Goal: Information Seeking & Learning: Learn about a topic

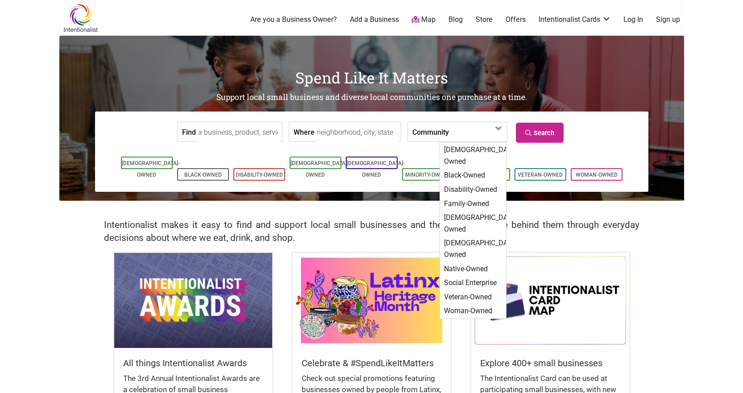
click at [338, 130] on input "Where" at bounding box center [358, 132] width 82 height 20
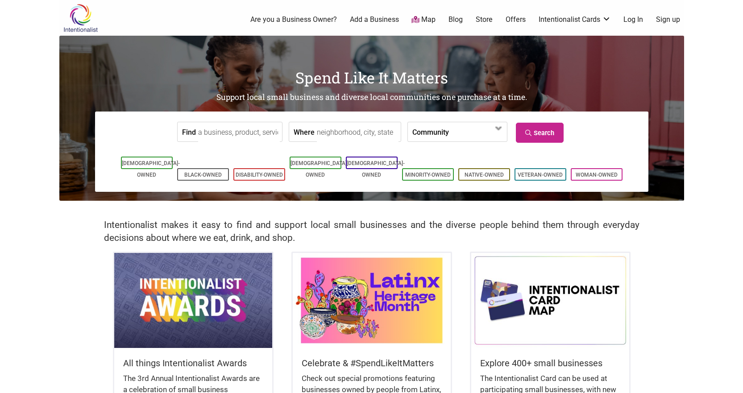
click at [336, 135] on input "Where" at bounding box center [358, 132] width 82 height 20
type input "v"
type input "boston"
click at [534, 131] on link "Search" at bounding box center [540, 133] width 48 height 20
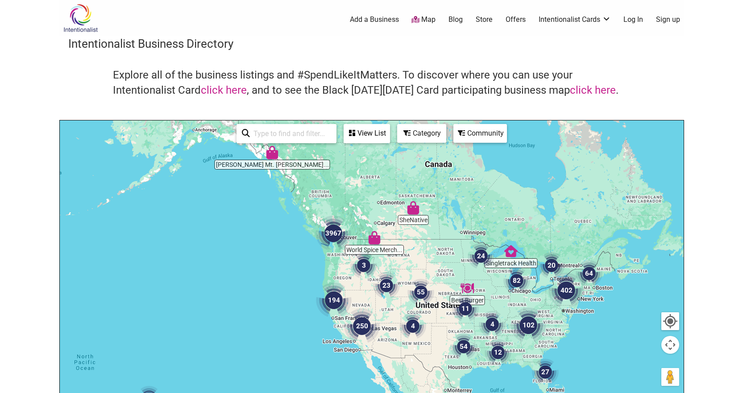
click at [366, 136] on div "View List" at bounding box center [367, 133] width 45 height 17
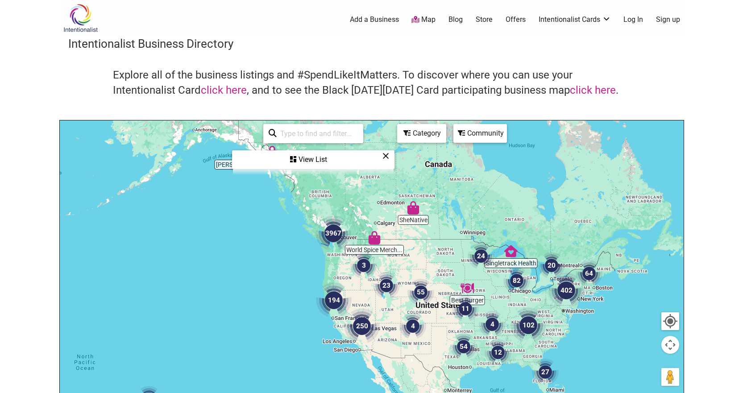
click at [413, 130] on div "Category" at bounding box center [421, 133] width 47 height 17
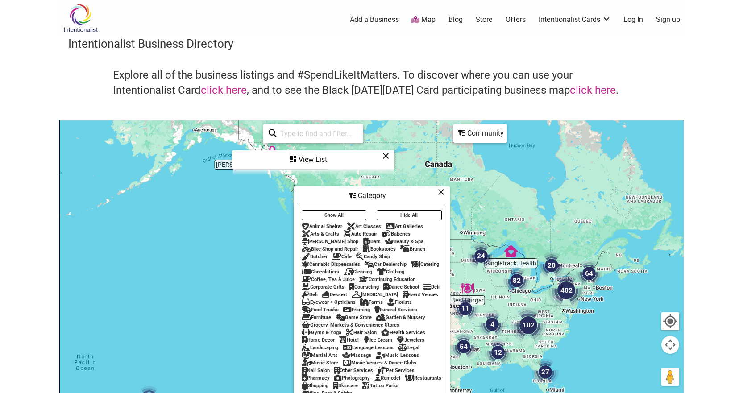
click at [373, 161] on div "View List" at bounding box center [313, 159] width 161 height 17
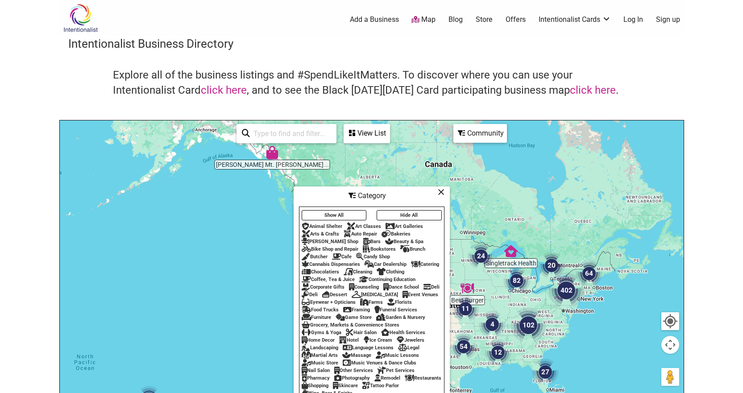
click at [349, 193] on icon at bounding box center [352, 195] width 7 height 7
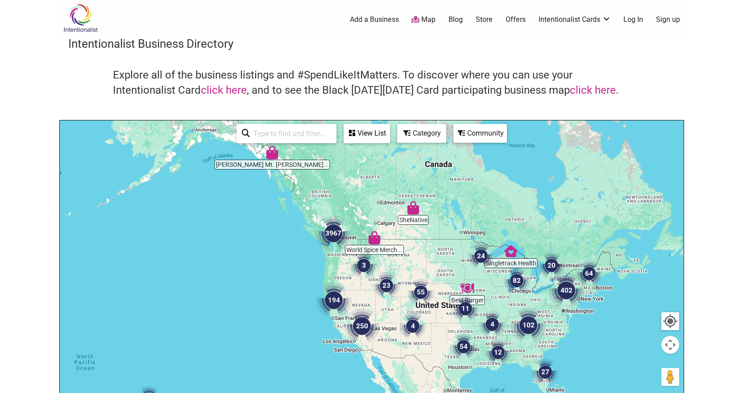
click at [370, 134] on div "View List" at bounding box center [367, 133] width 45 height 17
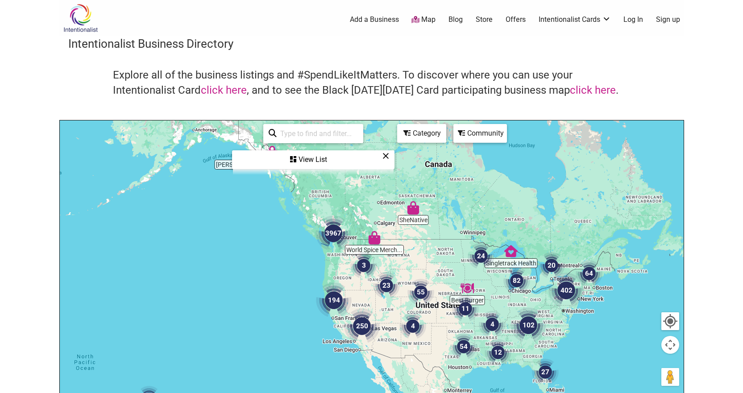
click at [298, 164] on div "View List" at bounding box center [313, 159] width 161 height 17
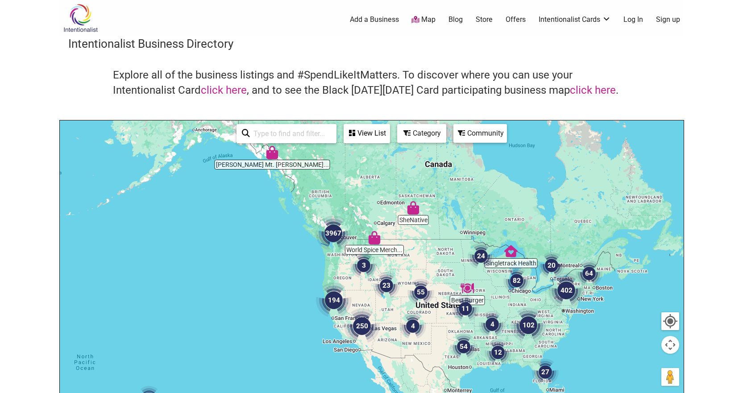
click at [408, 133] on icon at bounding box center [406, 132] width 7 height 7
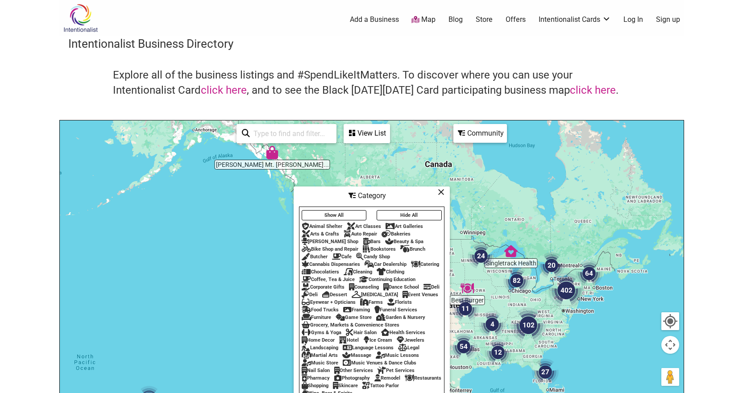
click at [481, 133] on div "Community" at bounding box center [480, 133] width 52 height 17
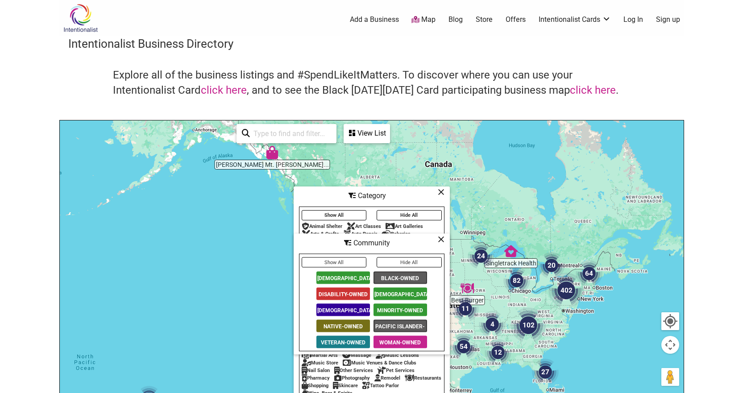
click at [387, 293] on span "[DEMOGRAPHIC_DATA]-Owned" at bounding box center [401, 294] width 54 height 12
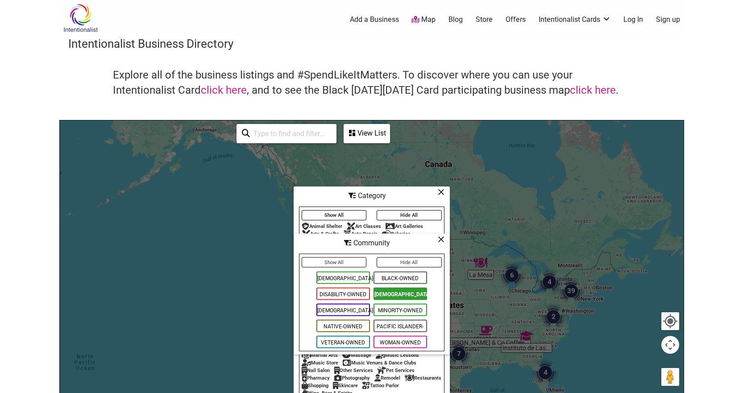
click at [298, 139] on input "search" at bounding box center [290, 133] width 81 height 17
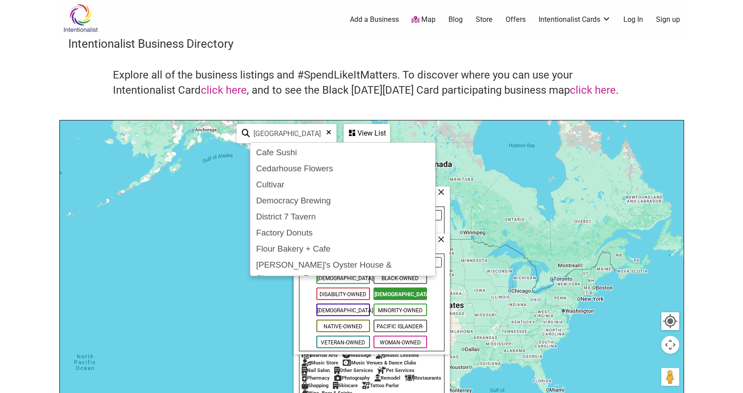
type input "boston"
click at [297, 139] on input "boston" at bounding box center [290, 133] width 81 height 17
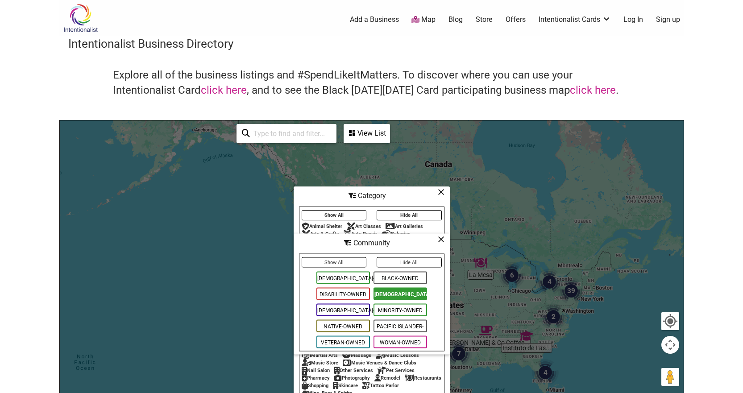
click at [438, 192] on icon at bounding box center [441, 192] width 7 height 0
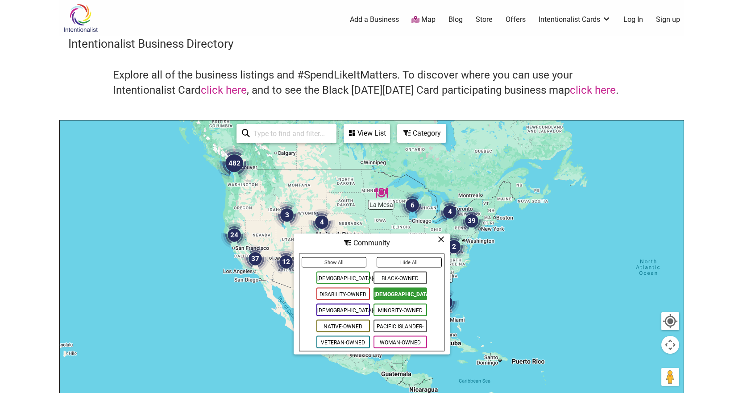
drag, startPoint x: 542, startPoint y: 299, endPoint x: 465, endPoint y: 193, distance: 130.7
click at [465, 193] on div at bounding box center [372, 293] width 624 height 347
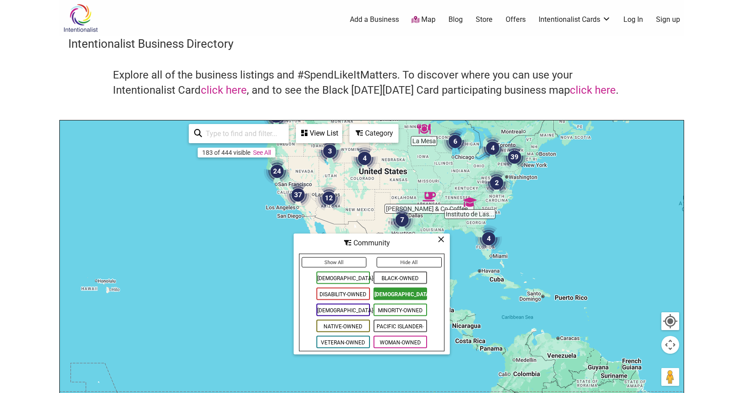
click at [439, 240] on icon at bounding box center [441, 239] width 7 height 0
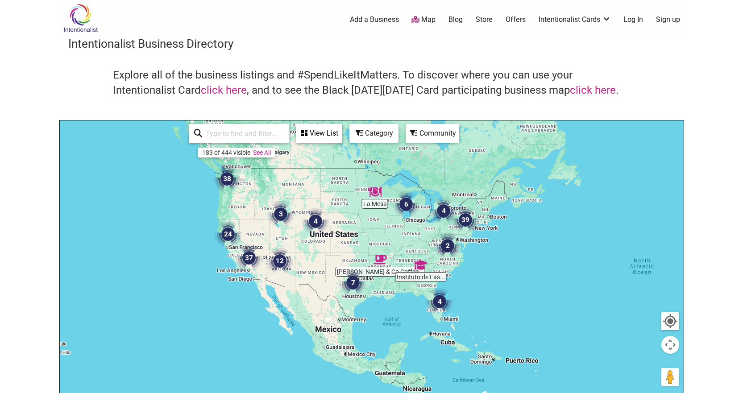
drag, startPoint x: 465, startPoint y: 173, endPoint x: 385, endPoint y: 237, distance: 102.2
click at [414, 248] on div at bounding box center [372, 293] width 624 height 347
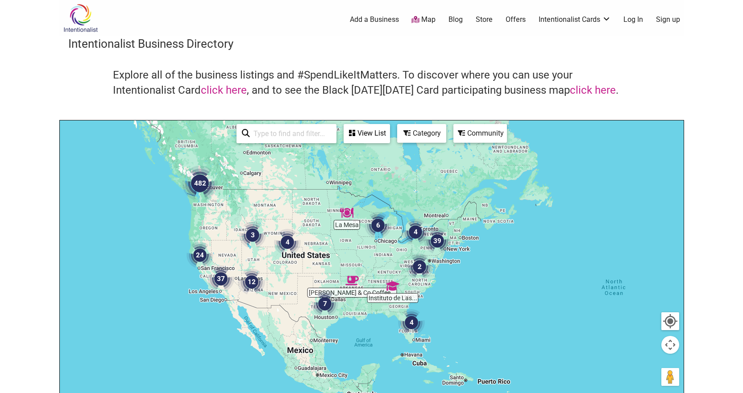
drag, startPoint x: 419, startPoint y: 235, endPoint x: 390, endPoint y: 241, distance: 30.2
click at [390, 241] on div at bounding box center [372, 293] width 624 height 347
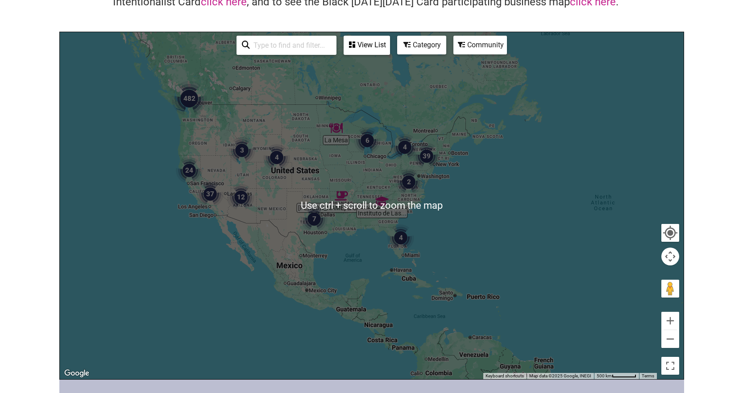
scroll to position [89, 0]
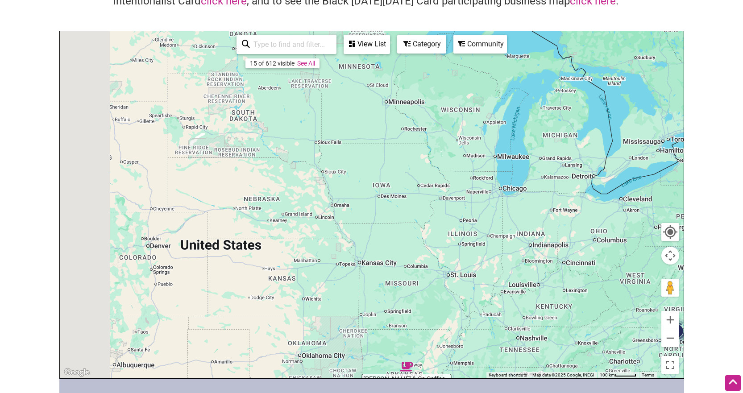
drag, startPoint x: 354, startPoint y: 99, endPoint x: 465, endPoint y: 408, distance: 328.6
click at [465, 304] on html "× Menu 0 Add a Business Map Blog Store Offers Intentionalist Cards Buy Black Ca…" at bounding box center [371, 107] width 743 height 393
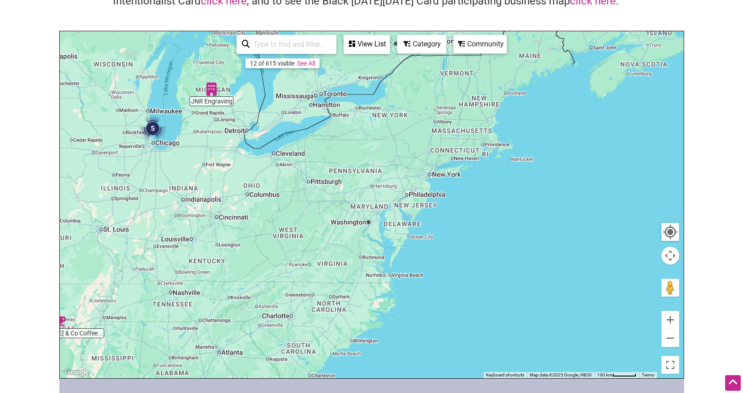
drag, startPoint x: 587, startPoint y: 226, endPoint x: 217, endPoint y: 185, distance: 371.8
click at [214, 185] on div at bounding box center [372, 204] width 624 height 347
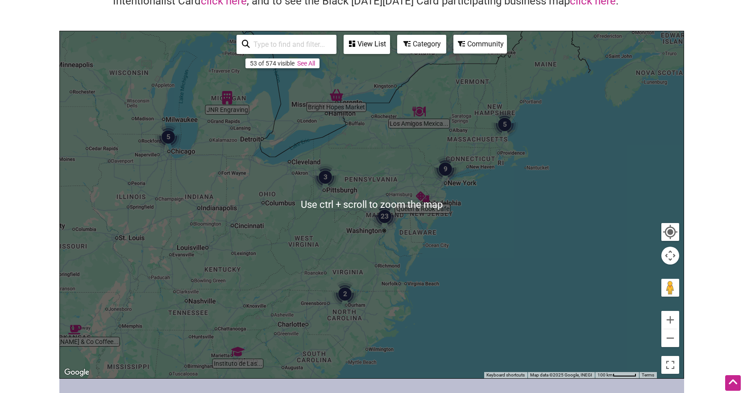
click at [508, 123] on img "5" at bounding box center [504, 124] width 27 height 27
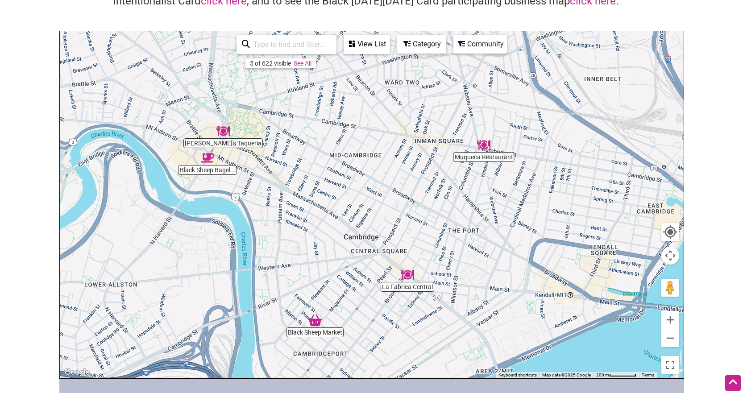
drag, startPoint x: 585, startPoint y: 190, endPoint x: 536, endPoint y: 244, distance: 72.9
click at [536, 243] on div "To navigate, press the arrow keys." at bounding box center [372, 204] width 624 height 347
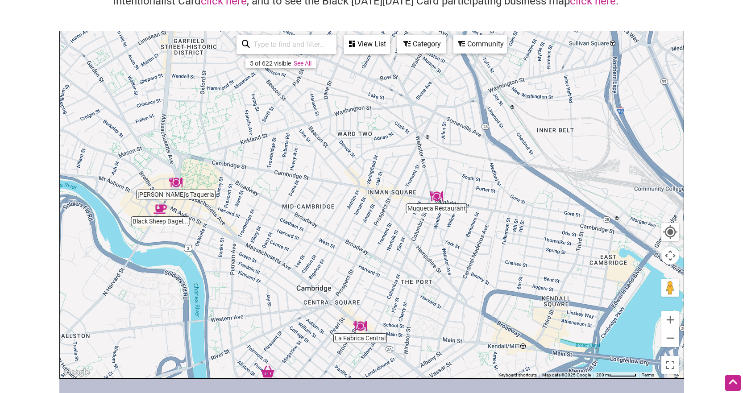
click at [675, 351] on div "To navigate, press the arrow keys." at bounding box center [372, 204] width 624 height 347
click at [672, 337] on button "Zoom out" at bounding box center [670, 338] width 18 height 18
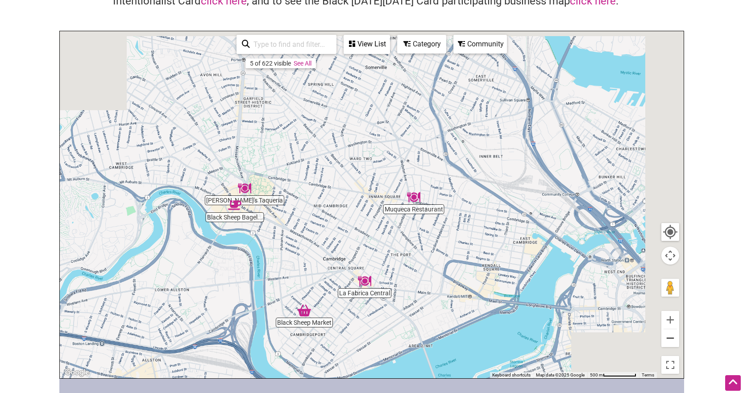
click at [672, 337] on button "Zoom out" at bounding box center [670, 338] width 18 height 18
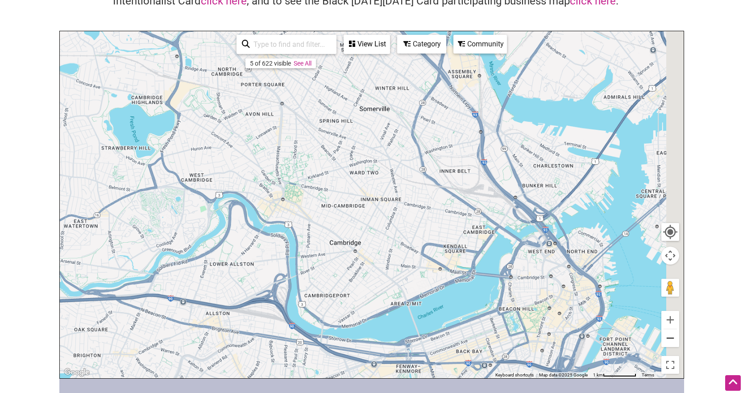
click at [672, 337] on button "Zoom out" at bounding box center [670, 338] width 18 height 18
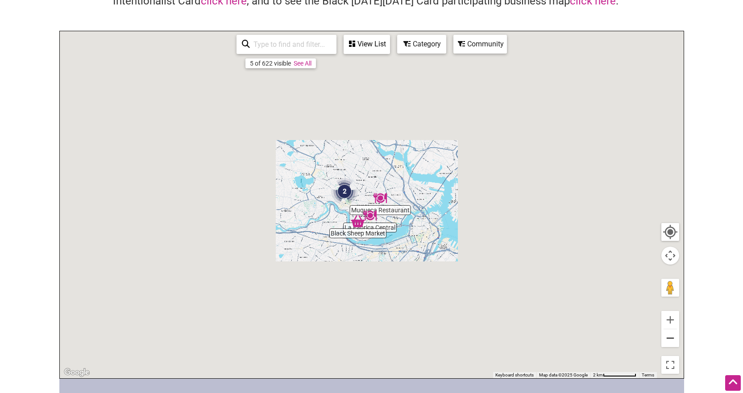
click at [672, 337] on button "Zoom out" at bounding box center [670, 338] width 18 height 18
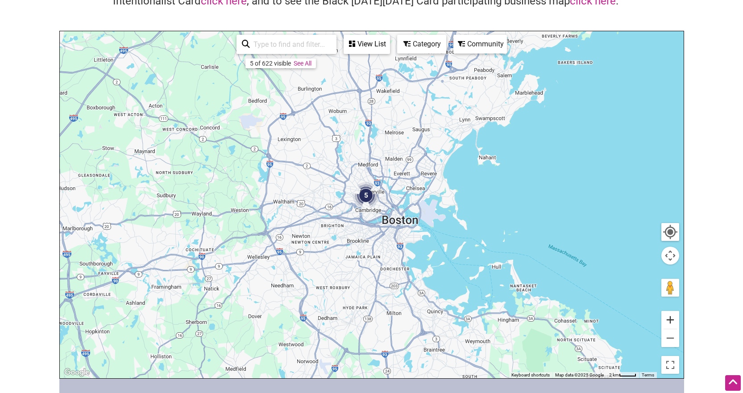
click at [672, 320] on button "Zoom in" at bounding box center [670, 320] width 18 height 18
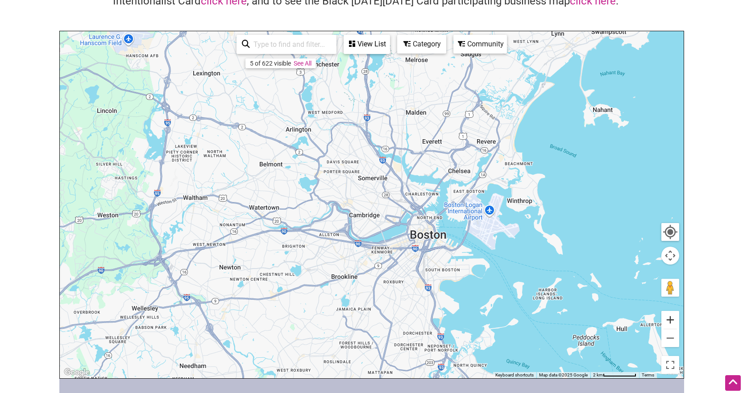
click at [672, 320] on button "Zoom in" at bounding box center [670, 320] width 18 height 18
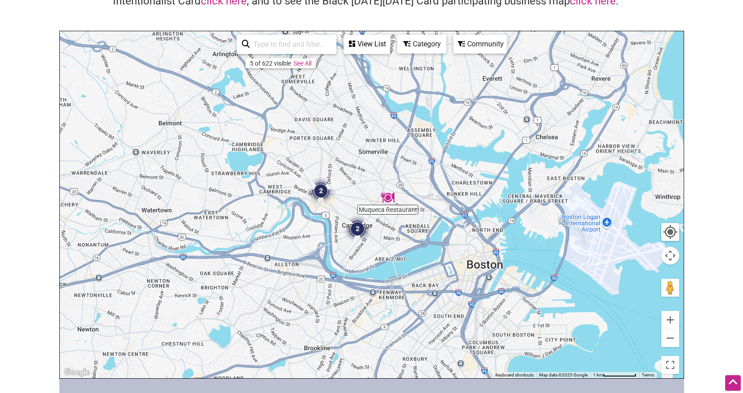
click at [390, 201] on img "Muqueca Restaurant" at bounding box center [387, 197] width 13 height 13
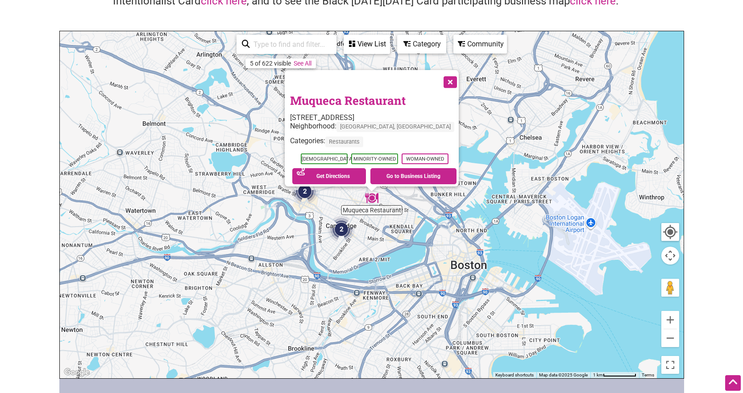
click at [299, 192] on img "2" at bounding box center [304, 191] width 27 height 27
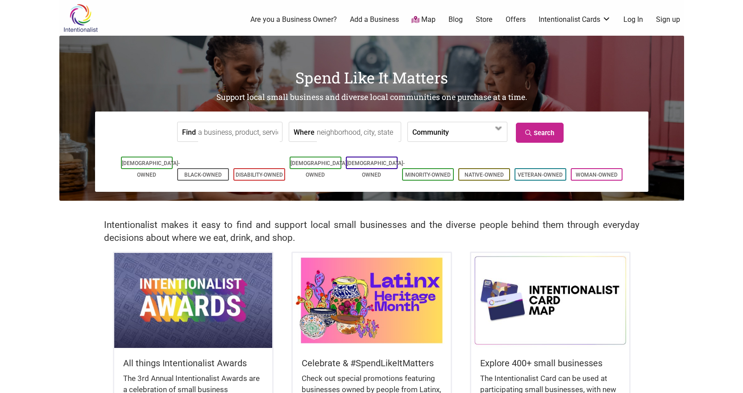
click at [232, 134] on input "Find" at bounding box center [239, 132] width 82 height 20
click at [412, 21] on ul "0 Are you a Business Owner? Add a Business Map Blog Store Offers Intentionalist…" at bounding box center [408, 20] width 562 height 10
click at [415, 21] on icon at bounding box center [415, 19] width 8 height 7
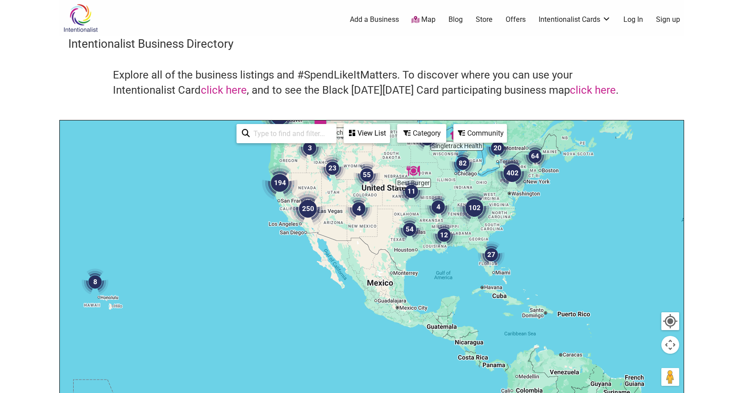
drag, startPoint x: 610, startPoint y: 324, endPoint x: 573, endPoint y: 175, distance: 153.0
click at [573, 175] on div at bounding box center [372, 293] width 624 height 347
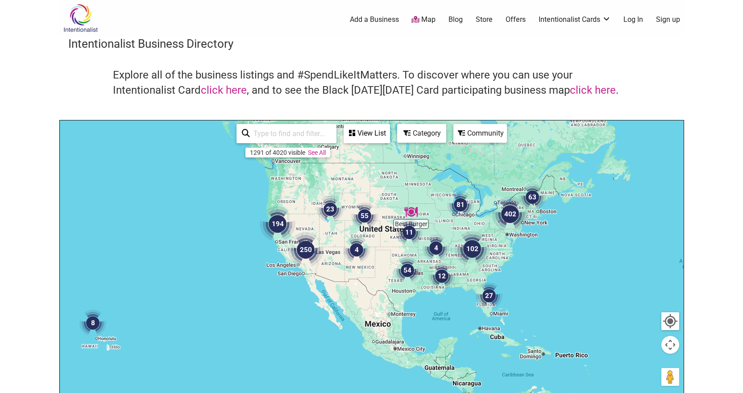
drag, startPoint x: 502, startPoint y: 225, endPoint x: 468, endPoint y: 323, distance: 103.7
click at [468, 323] on div at bounding box center [372, 293] width 624 height 347
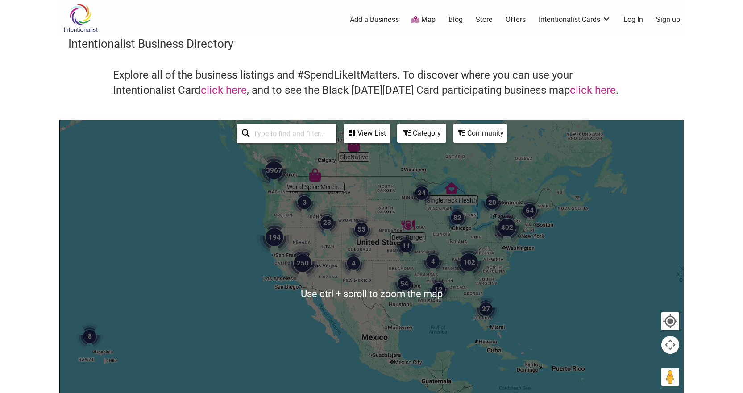
click at [425, 136] on div "Category" at bounding box center [421, 133] width 47 height 17
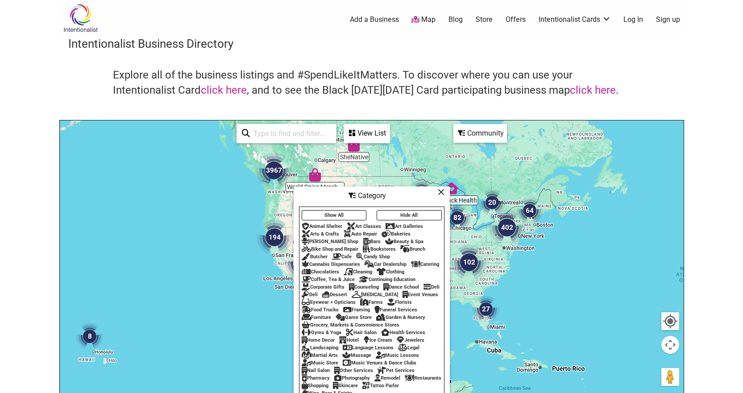
click at [444, 192] on icon at bounding box center [441, 192] width 7 height 0
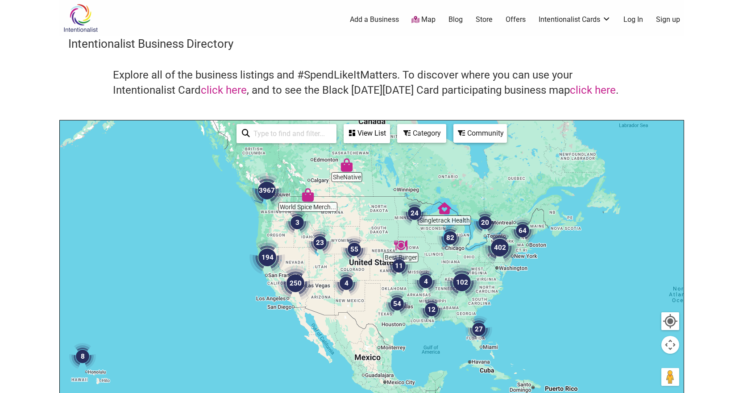
drag, startPoint x: 603, startPoint y: 327, endPoint x: 596, endPoint y: 371, distance: 44.8
click at [596, 371] on div at bounding box center [372, 293] width 624 height 347
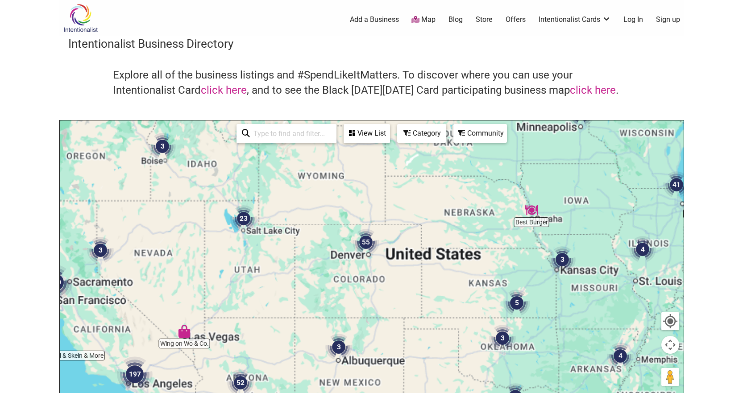
click at [350, 299] on div at bounding box center [372, 293] width 624 height 347
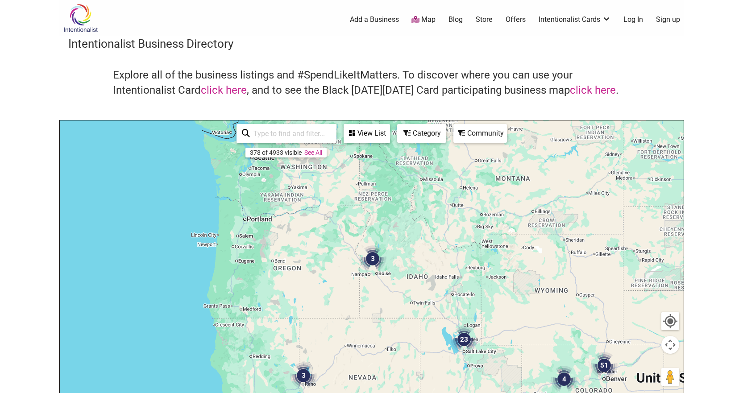
drag, startPoint x: 450, startPoint y: 282, endPoint x: 684, endPoint y: 414, distance: 268.7
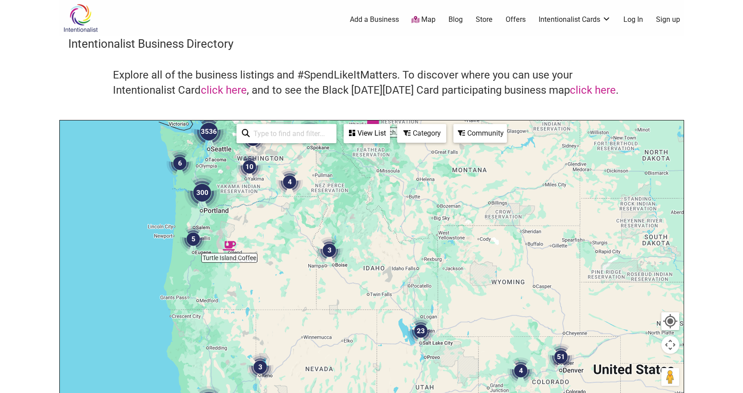
drag, startPoint x: 496, startPoint y: 229, endPoint x: 337, endPoint y: 145, distance: 179.9
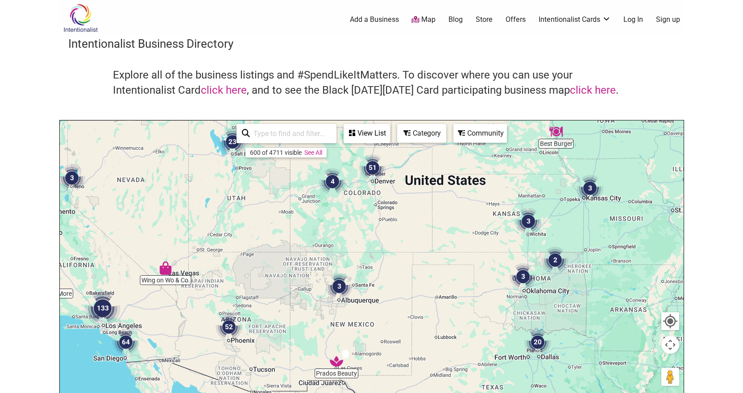
drag, startPoint x: 337, startPoint y: 145, endPoint x: 478, endPoint y: 209, distance: 154.7
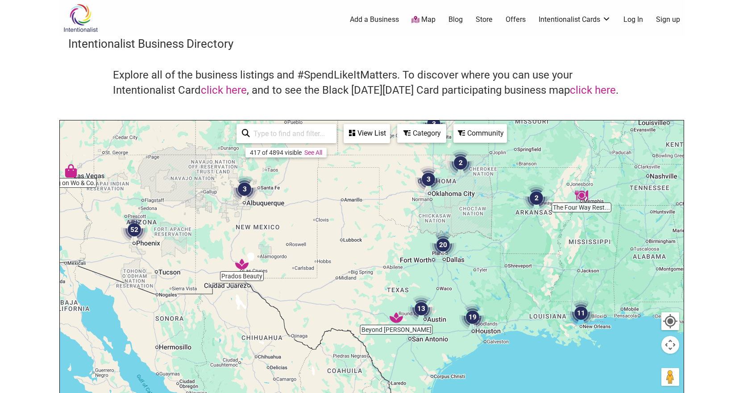
drag, startPoint x: 580, startPoint y: 284, endPoint x: 481, endPoint y: 183, distance: 141.7
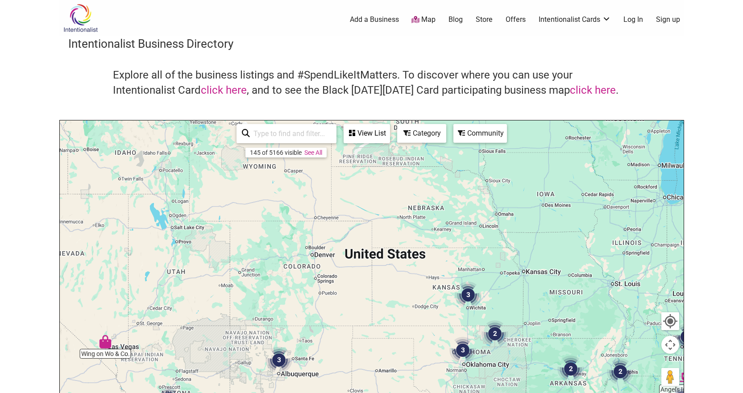
drag, startPoint x: 269, startPoint y: 237, endPoint x: 311, endPoint y: 414, distance: 182.5
click at [311, 393] on html "× Menu 0 Add a Business Map Blog Store Offers Intentionalist Cards Buy Black Ca…" at bounding box center [371, 196] width 743 height 393
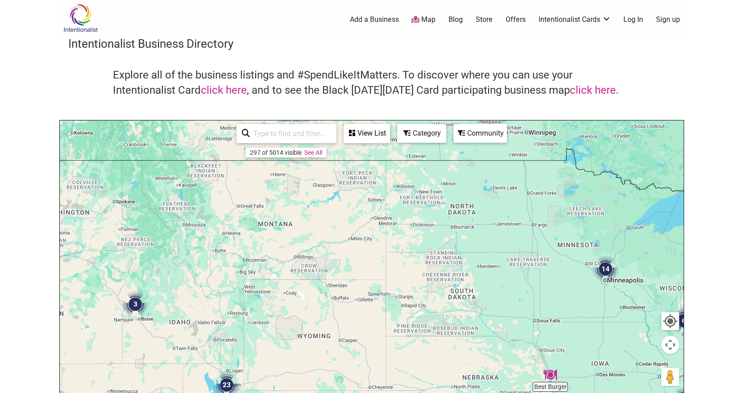
drag, startPoint x: 232, startPoint y: 232, endPoint x: 282, endPoint y: 396, distance: 171.4
click at [282, 393] on html "× Menu 0 Add a Business Map Blog Store Offers Intentionalist Cards Buy Black Ca…" at bounding box center [371, 196] width 743 height 393
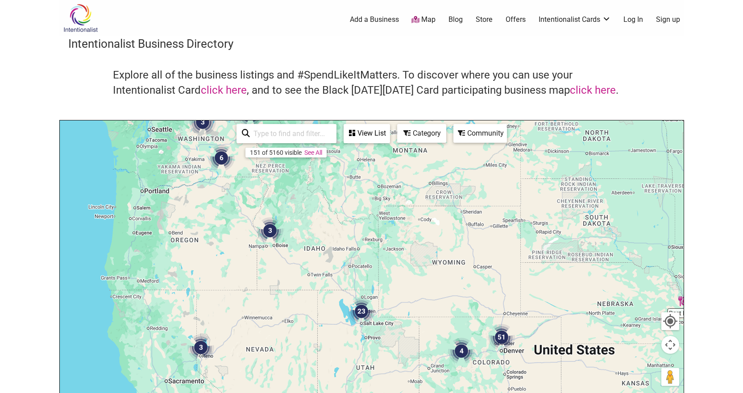
drag, startPoint x: 260, startPoint y: 242, endPoint x: 394, endPoint y: 148, distance: 164.7
click at [394, 148] on div at bounding box center [372, 293] width 624 height 347
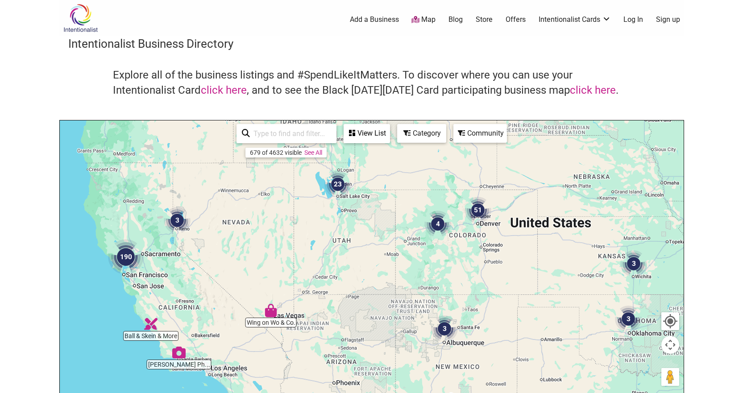
drag, startPoint x: 313, startPoint y: 261, endPoint x: 284, endPoint y: 156, distance: 108.7
click at [284, 156] on div "Wing on Wo & Co. [PERSON_NAME] Ph... Tacos Mi Casa Res... Wildberry Restaurant …" at bounding box center [372, 293] width 624 height 347
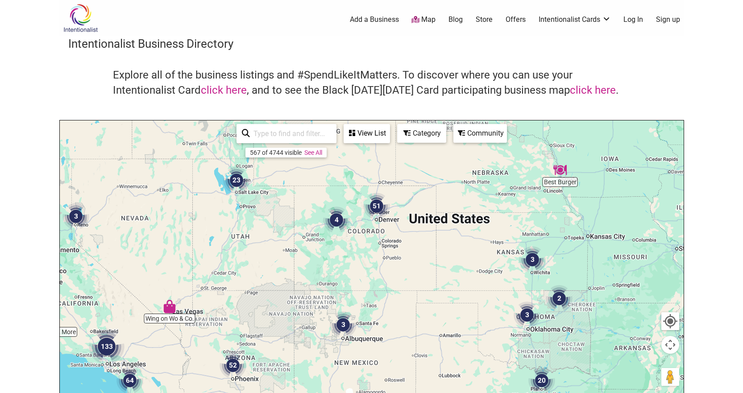
drag, startPoint x: 420, startPoint y: 264, endPoint x: 315, endPoint y: 299, distance: 110.5
click at [315, 299] on div at bounding box center [372, 293] width 624 height 347
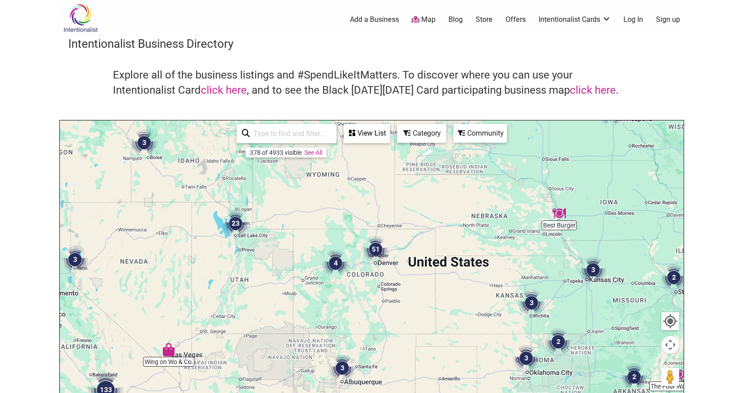
click at [237, 226] on img "23" at bounding box center [235, 223] width 27 height 27
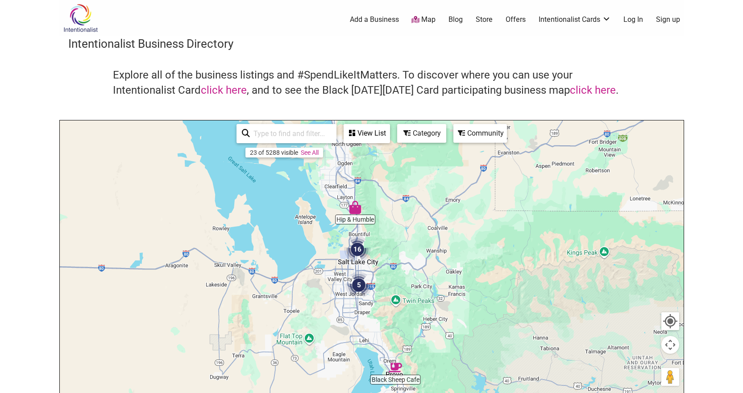
click at [356, 253] on img "16" at bounding box center [357, 249] width 27 height 27
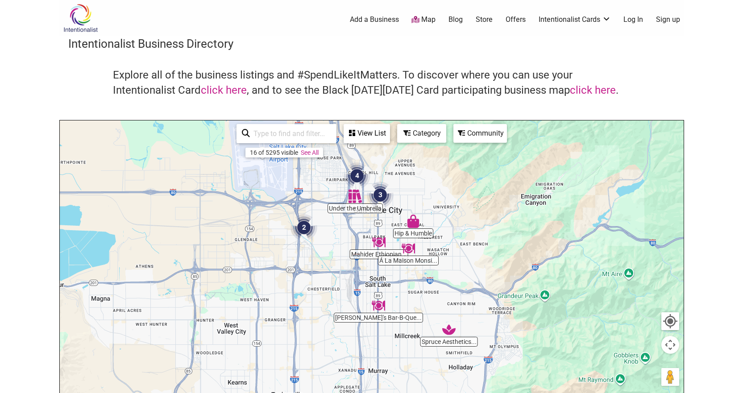
drag, startPoint x: 459, startPoint y: 296, endPoint x: 454, endPoint y: 155, distance: 141.1
click at [454, 155] on div "To navigate, press the arrow keys." at bounding box center [372, 293] width 624 height 347
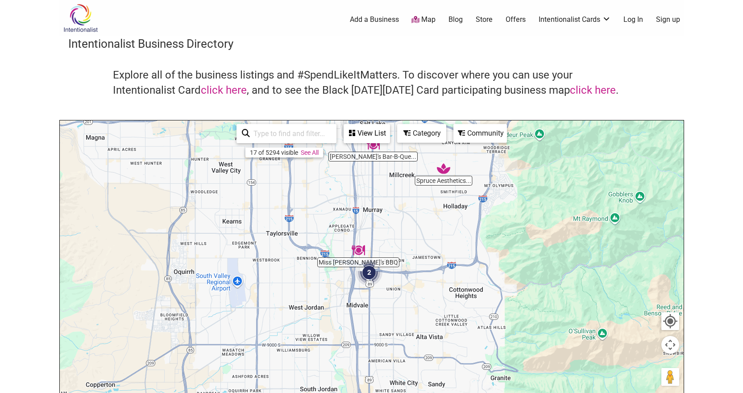
drag, startPoint x: 474, startPoint y: 316, endPoint x: 480, endPoint y: 198, distance: 118.8
click at [479, 201] on div "To navigate, press the arrow keys." at bounding box center [372, 293] width 624 height 347
